Goal: Information Seeking & Learning: Learn about a topic

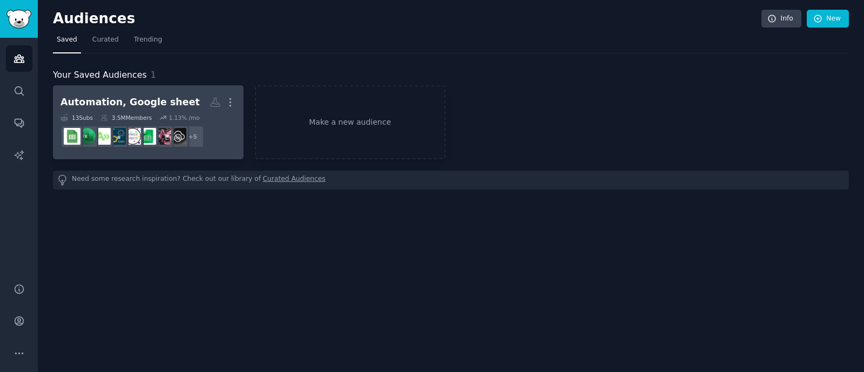
drag, startPoint x: 0, startPoint y: 0, endPoint x: 132, endPoint y: 103, distance: 167.8
click at [132, 103] on div "Automation, Google sheet" at bounding box center [130, 103] width 139 height 14
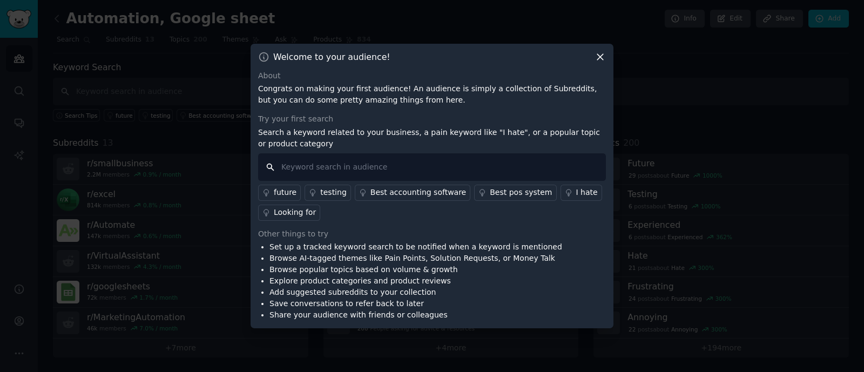
click at [328, 171] on input "text" at bounding box center [432, 167] width 348 height 28
click at [595, 57] on icon at bounding box center [600, 56] width 11 height 11
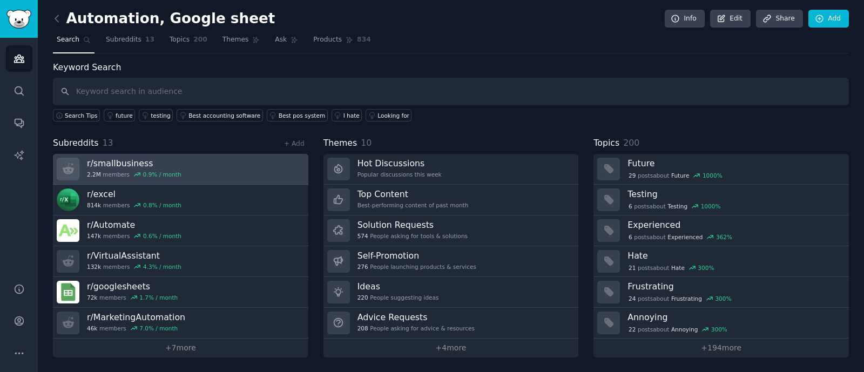
click at [204, 182] on link "r/ smallbusiness 2.2M members 0.9 % / month" at bounding box center [181, 169] width 256 height 31
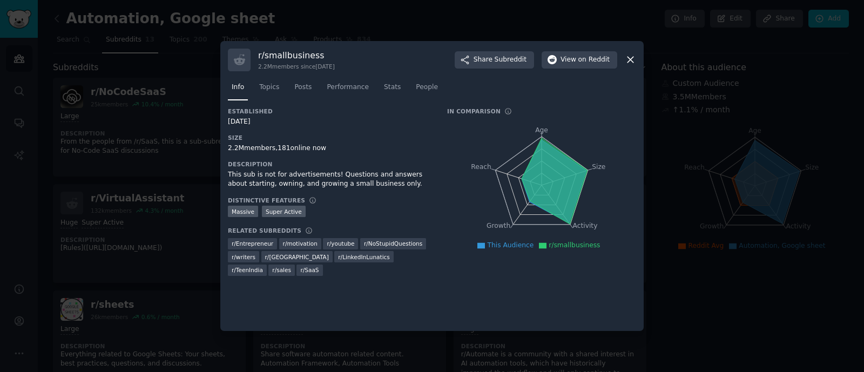
click at [628, 63] on icon at bounding box center [631, 60] width 6 height 6
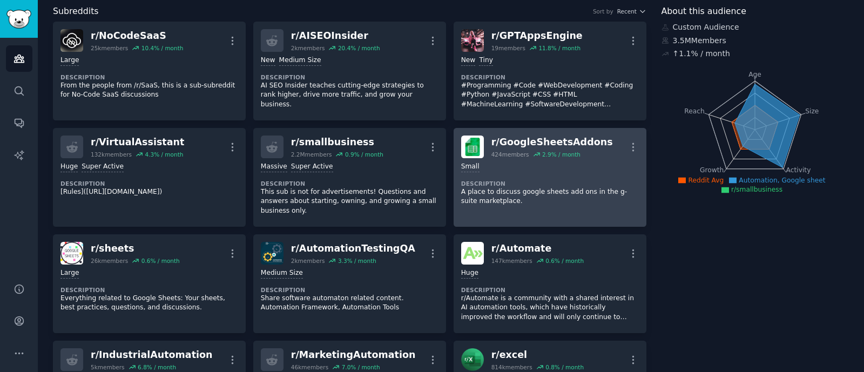
scroll to position [81, 0]
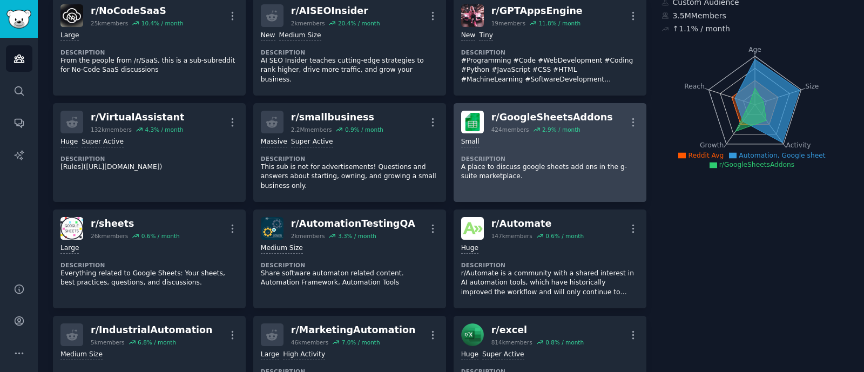
click at [494, 160] on dt "Description" at bounding box center [550, 159] width 178 height 8
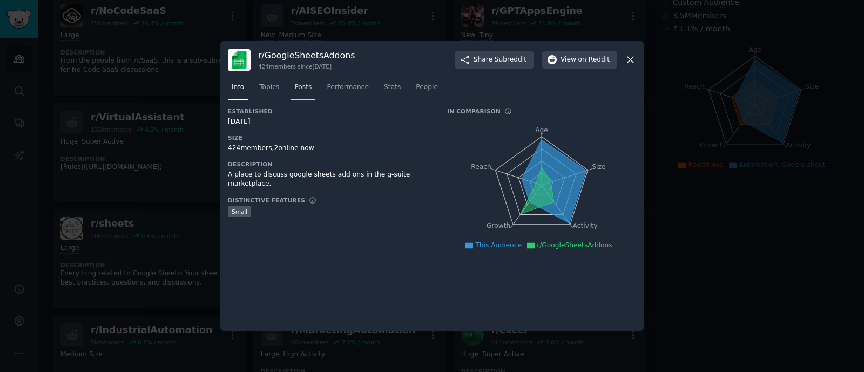
click at [304, 88] on span "Posts" at bounding box center [302, 88] width 17 height 10
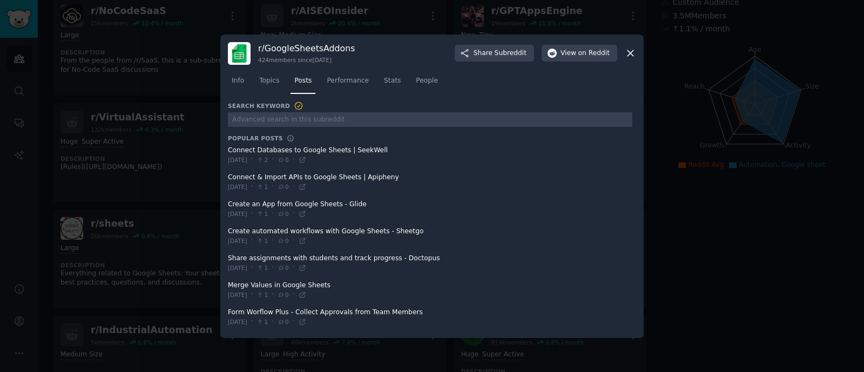
click at [340, 234] on span at bounding box center [430, 236] width 405 height 26
click at [305, 230] on span at bounding box center [430, 236] width 405 height 26
click at [594, 52] on span "on Reddit" at bounding box center [594, 54] width 31 height 10
click at [345, 85] on span "Performance" at bounding box center [348, 81] width 42 height 10
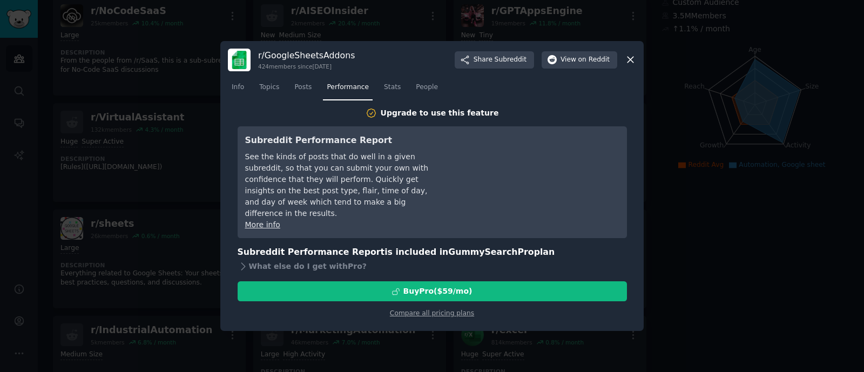
click at [632, 58] on icon at bounding box center [631, 60] width 6 height 6
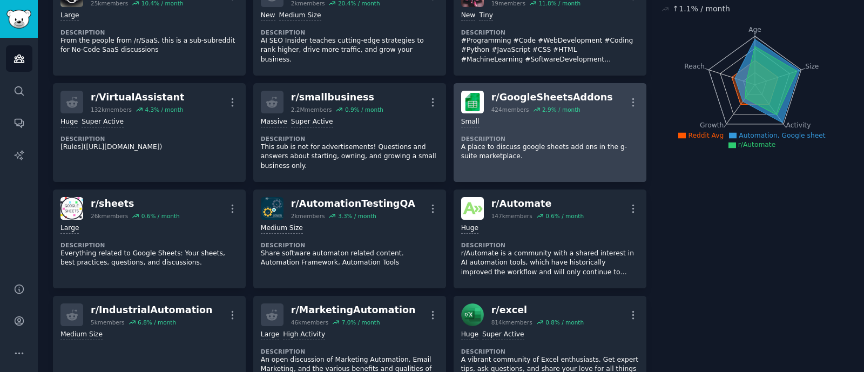
scroll to position [86, 0]
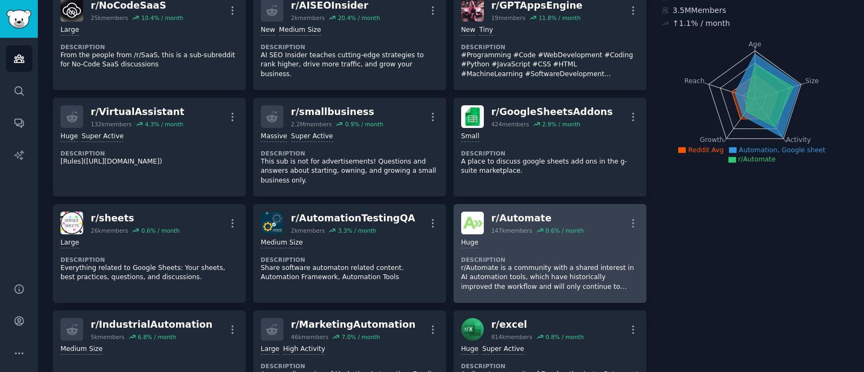
click at [512, 212] on div "r/ Automate" at bounding box center [538, 219] width 92 height 14
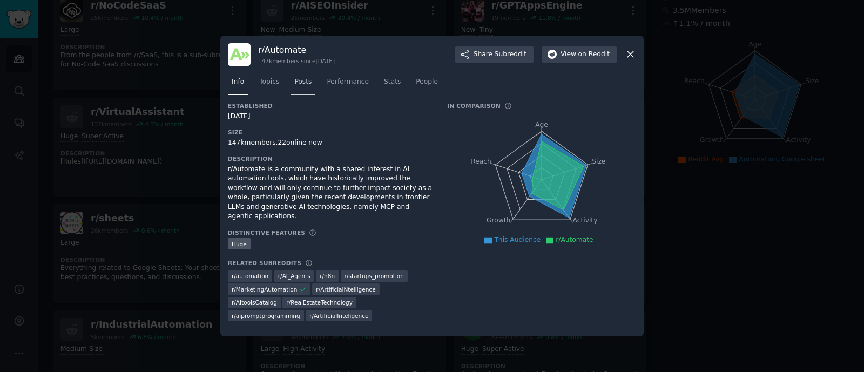
click at [306, 87] on span "Posts" at bounding box center [302, 82] width 17 height 10
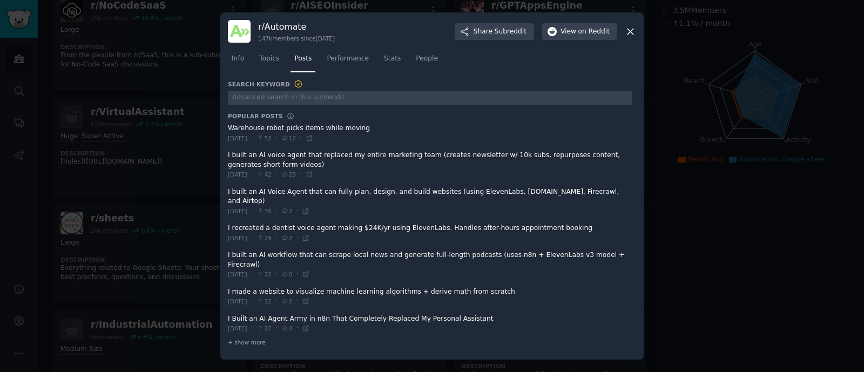
click at [634, 36] on icon at bounding box center [630, 31] width 11 height 11
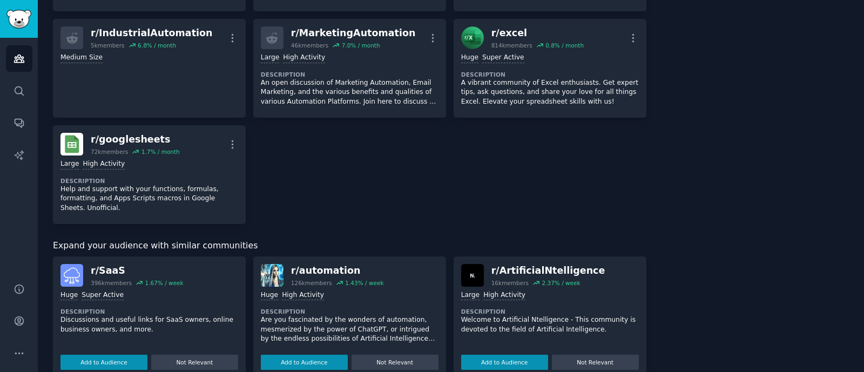
scroll to position [382, 0]
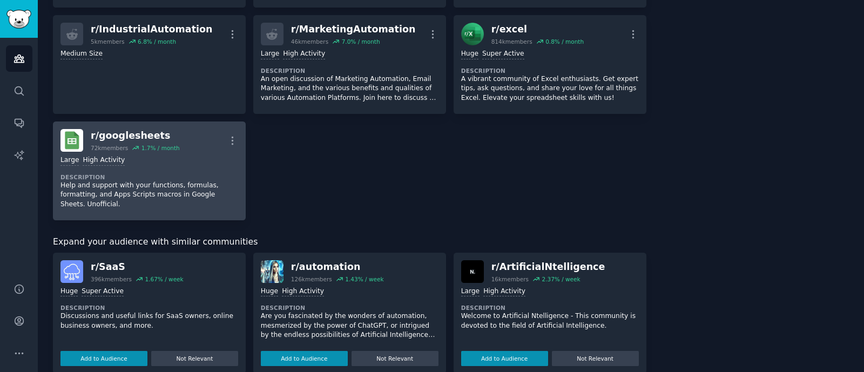
click at [173, 160] on div "Large High Activity Description Help and support with your functions, formulas,…" at bounding box center [150, 182] width 178 height 61
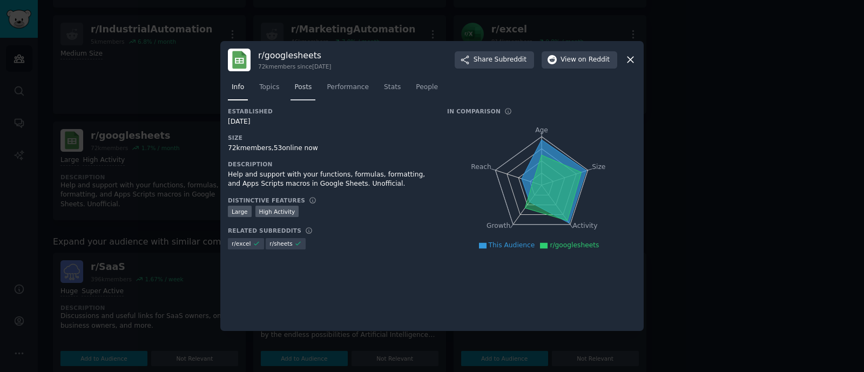
click at [306, 84] on span "Posts" at bounding box center [302, 88] width 17 height 10
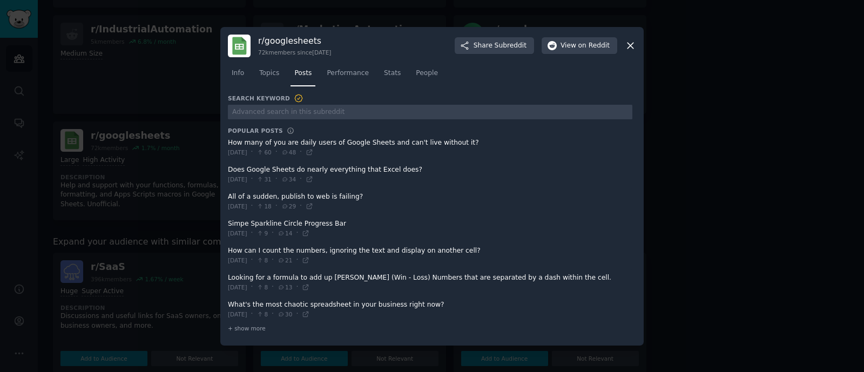
click at [319, 304] on span at bounding box center [430, 310] width 405 height 26
click at [582, 45] on span "on Reddit" at bounding box center [594, 46] width 31 height 10
